Goal: Participate in discussion

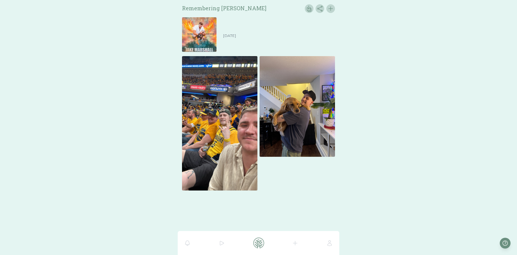
click at [198, 23] on img at bounding box center [199, 34] width 34 height 34
click at [207, 94] on img at bounding box center [219, 123] width 75 height 134
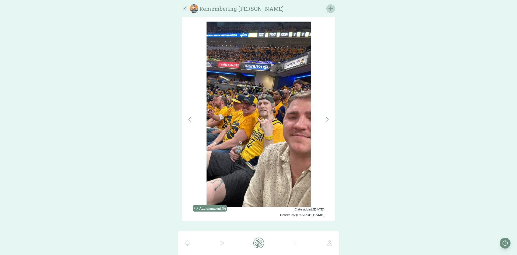
click at [329, 123] on button at bounding box center [327, 119] width 6 height 195
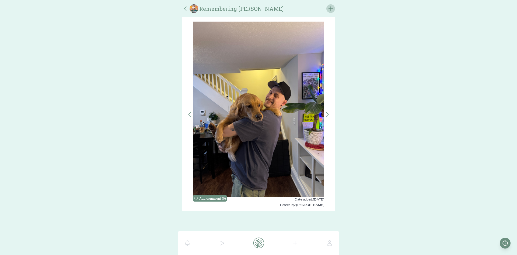
click at [192, 113] on icon at bounding box center [189, 114] width 6 height 6
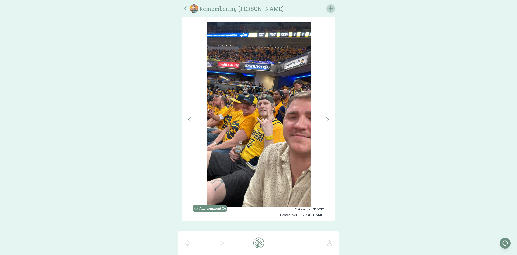
click at [330, 118] on icon at bounding box center [327, 119] width 6 height 6
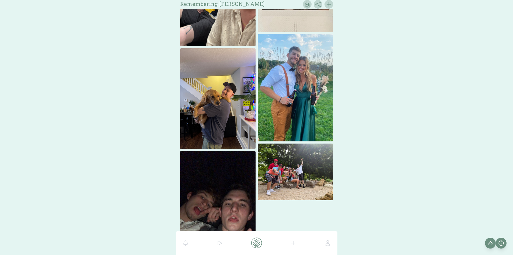
scroll to position [179, 0]
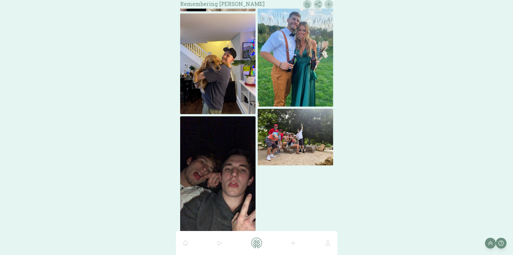
click at [277, 132] on img at bounding box center [295, 137] width 75 height 57
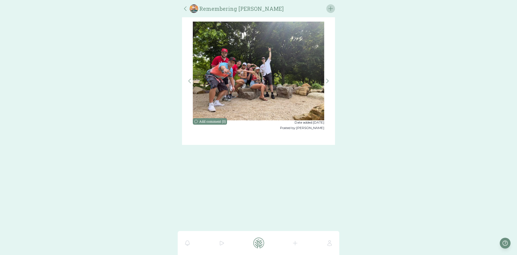
click at [185, 81] on div "Add comment ( 0 ) Date added: [DATE] Posted by: [PERSON_NAME] comment ( 0 ) Dat…" at bounding box center [258, 80] width 153 height 127
click at [189, 81] on icon at bounding box center [190, 81] width 2 height 4
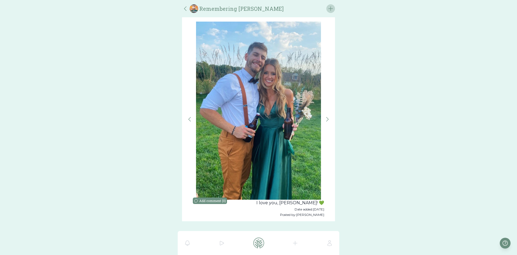
click at [190, 109] on button at bounding box center [189, 119] width 6 height 195
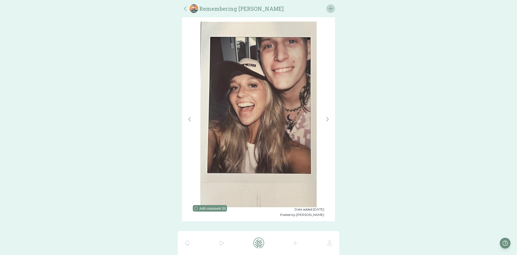
click at [190, 109] on button at bounding box center [189, 119] width 6 height 195
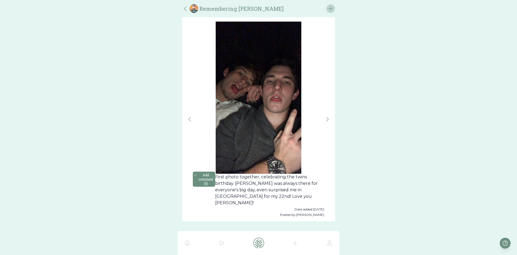
click at [190, 109] on button at bounding box center [189, 119] width 6 height 195
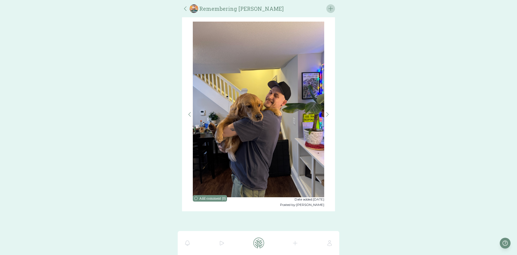
click at [190, 109] on button at bounding box center [189, 114] width 6 height 185
